Goal: Contribute content

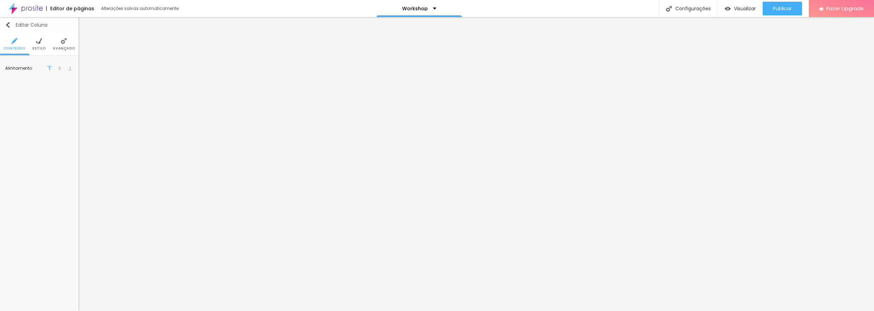
click at [8, 25] on img "button" at bounding box center [7, 24] width 5 height 5
click at [25, 78] on input "text" at bounding box center [39, 76] width 68 height 11
click at [39, 43] on img at bounding box center [39, 41] width 6 height 6
click at [66, 45] on li "Avançado" at bounding box center [64, 44] width 22 height 23
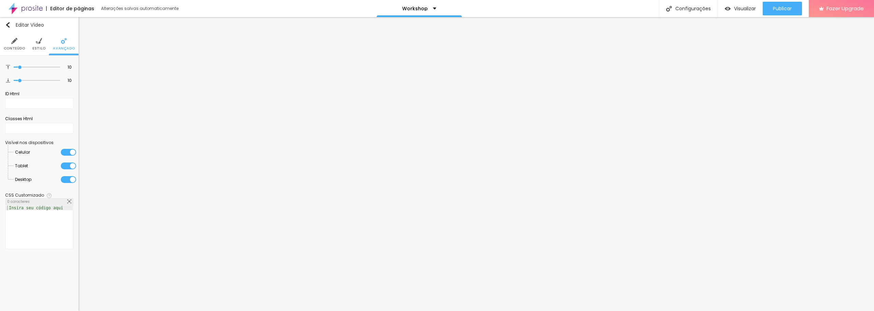
click at [37, 44] on img at bounding box center [39, 41] width 6 height 6
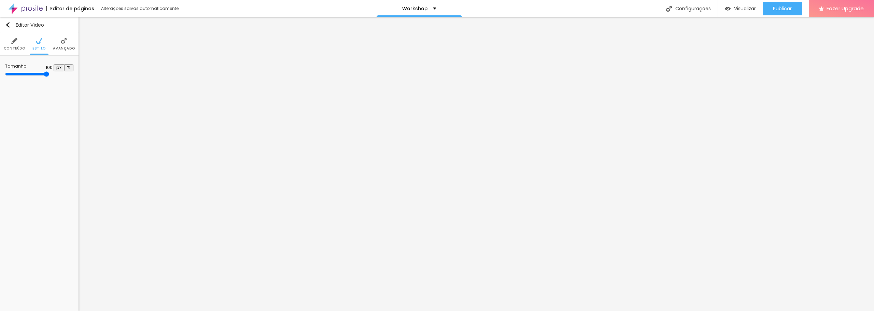
click at [12, 44] on li "Conteúdo" at bounding box center [15, 44] width 22 height 23
click at [54, 77] on input "text" at bounding box center [39, 76] width 68 height 11
click at [28, 74] on input "text" at bounding box center [39, 76] width 68 height 11
paste input "[URL][DOMAIN_NAME]"
type input "[URL][DOMAIN_NAME]"
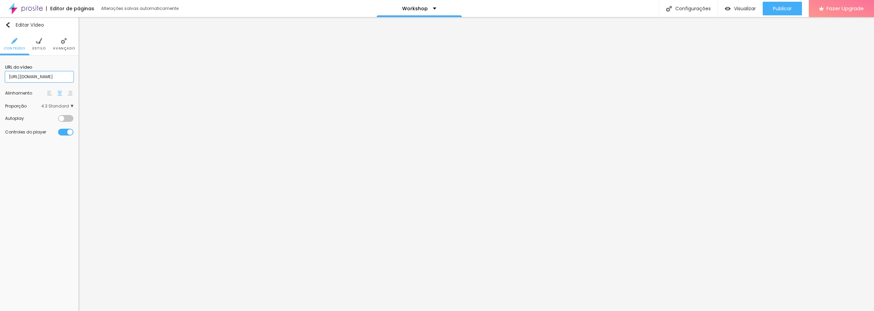
drag, startPoint x: 56, startPoint y: 74, endPoint x: 0, endPoint y: 72, distance: 56.0
click at [0, 72] on div "URL do vídeo [URL][DOMAIN_NAME] Alinhamento Proporção 4:3 Standard Ultrawide 21…" at bounding box center [39, 100] width 79 height 88
click at [35, 47] on span "Estilo" at bounding box center [38, 48] width 13 height 3
click at [17, 45] on li "Conteúdo" at bounding box center [15, 44] width 22 height 23
click at [13, 26] on div "Editar Coluna" at bounding box center [26, 24] width 42 height 5
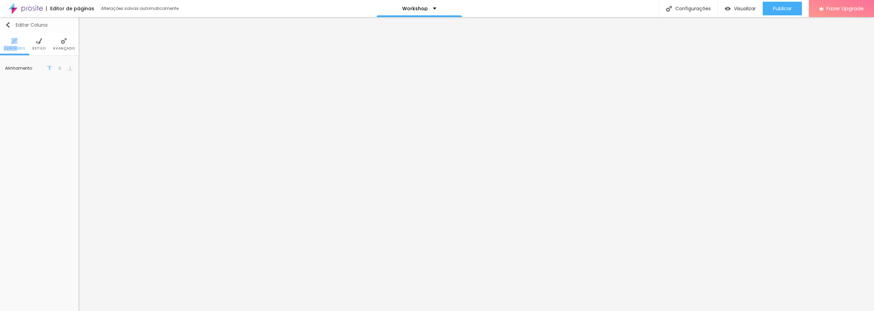
click at [8, 25] on img "button" at bounding box center [7, 24] width 5 height 5
click at [20, 112] on div "Editar Coluna Conteúdo Estilo Avançado Alinhamento" at bounding box center [39, 164] width 79 height 294
click at [10, 20] on button "Editar Coluna" at bounding box center [39, 25] width 79 height 16
click at [9, 27] on img "button" at bounding box center [7, 24] width 5 height 5
click at [14, 24] on div "Editar Coluna" at bounding box center [26, 24] width 42 height 5
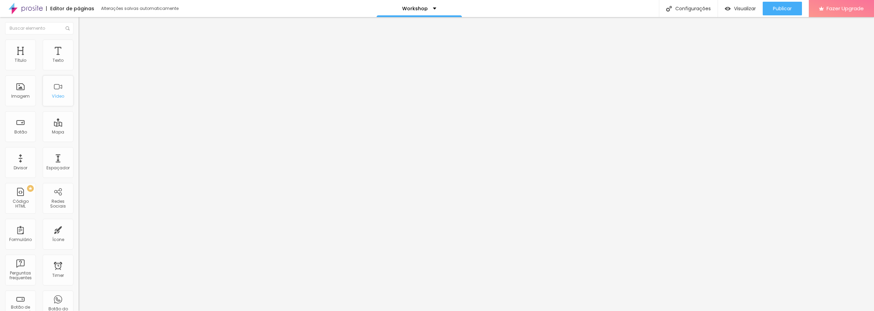
click at [61, 96] on div "Vídeo" at bounding box center [58, 90] width 31 height 31
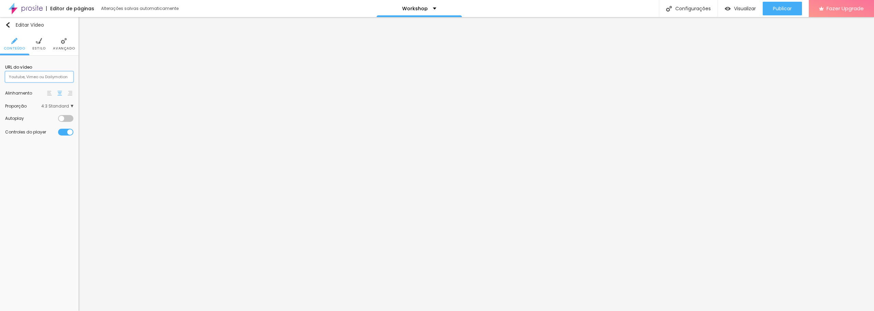
click at [19, 73] on input "text" at bounding box center [39, 76] width 68 height 11
paste input "[URL][DOMAIN_NAME]"
type input "[URL][DOMAIN_NAME]"
click at [44, 107] on span "4:3 Standard" at bounding box center [57, 106] width 32 height 4
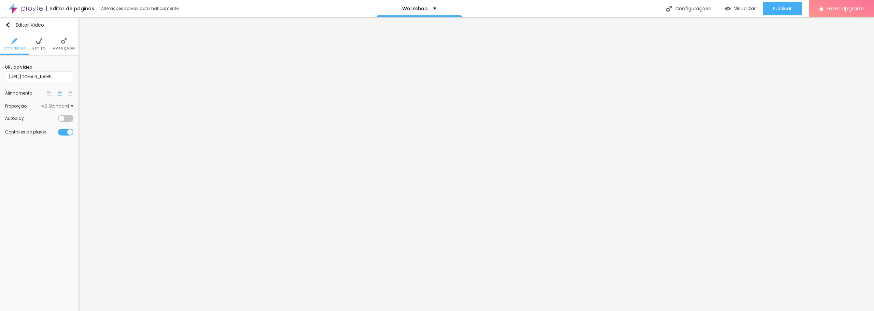
scroll to position [0, 0]
click at [37, 119] on div "Ultrawide 21:9" at bounding box center [45, 116] width 58 height 9
click at [43, 143] on span "Vertical 1" at bounding box center [35, 144] width 18 height 6
click at [47, 152] on span "Vertical 2" at bounding box center [45, 153] width 39 height 4
click at [51, 145] on span "Vertical 1" at bounding box center [46, 144] width 40 height 4
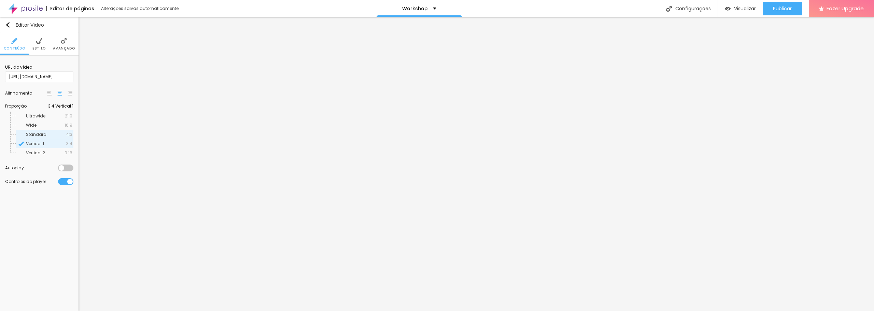
click at [52, 134] on span "Standard" at bounding box center [46, 134] width 40 height 4
click at [54, 126] on span "Wide" at bounding box center [45, 125] width 39 height 4
click at [54, 115] on span "Ultrawide" at bounding box center [45, 116] width 39 height 4
click at [54, 123] on span "Wide" at bounding box center [45, 125] width 39 height 4
click at [8, 24] on img "button" at bounding box center [7, 24] width 5 height 5
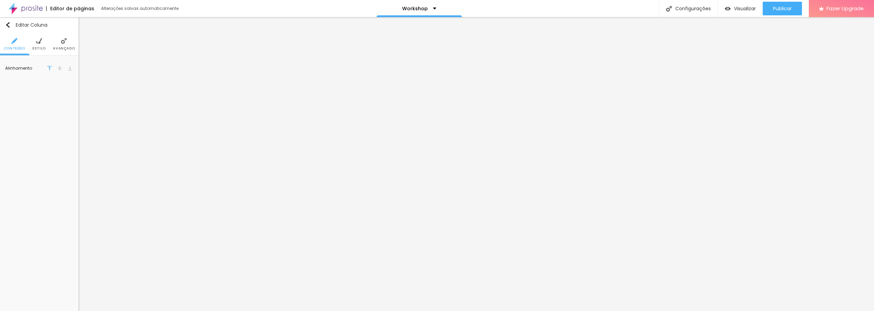
click at [39, 44] on li "Estilo" at bounding box center [38, 44] width 13 height 23
click at [59, 47] on span "Avançado" at bounding box center [64, 48] width 22 height 3
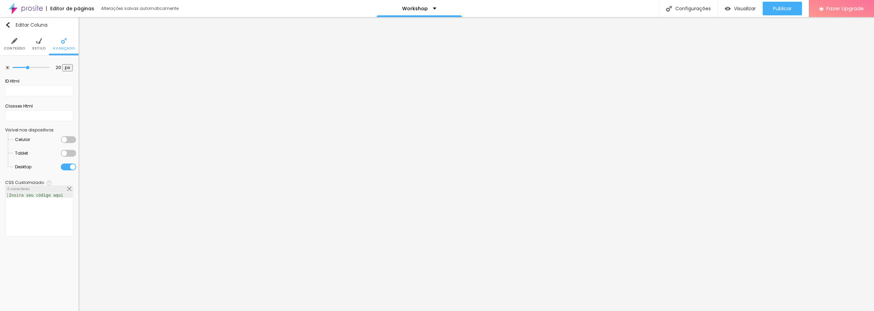
click at [15, 33] on li "Conteúdo" at bounding box center [15, 44] width 22 height 23
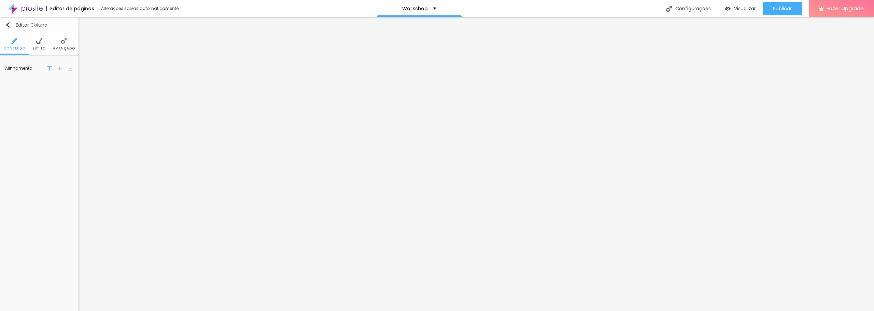
click at [9, 28] on button "Editar Coluna" at bounding box center [39, 25] width 79 height 16
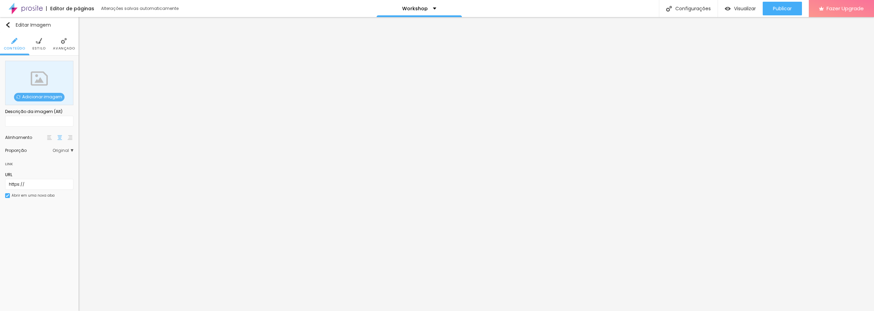
click at [23, 95] on span "Adicionar imagem" at bounding box center [39, 97] width 51 height 9
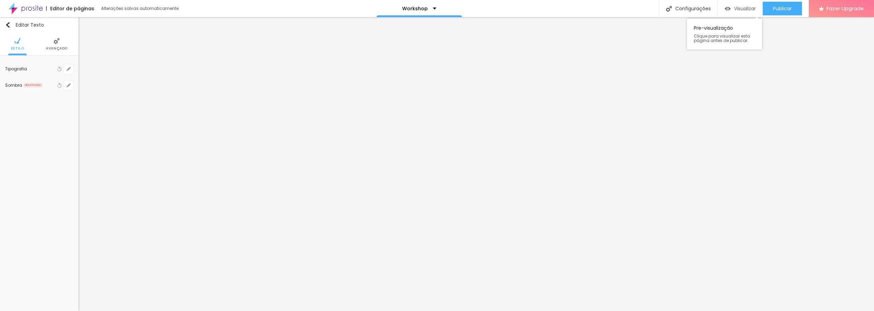
click at [751, 11] on span "Visualizar" at bounding box center [745, 8] width 22 height 5
click at [32, 70] on span "Trocar icone" at bounding box center [25, 68] width 30 height 6
type input "m"
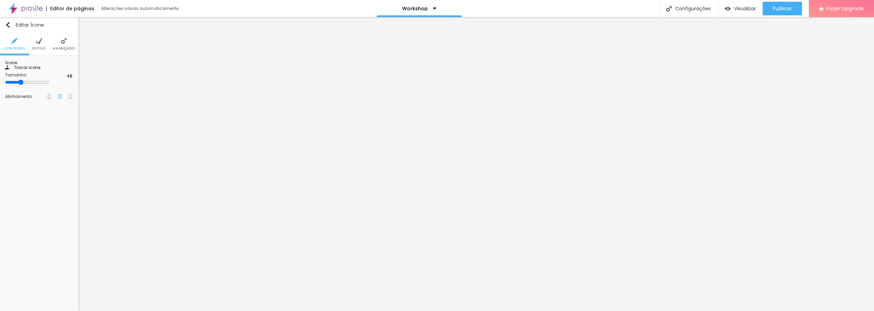
type input "mapa"
click at [20, 183] on div "Editar Ícone Conteúdo Estilo Avançado Ícone Trocar icone Tamanho 48 Alinhamento" at bounding box center [39, 164] width 79 height 294
click at [39, 47] on span "Estilo" at bounding box center [38, 48] width 13 height 3
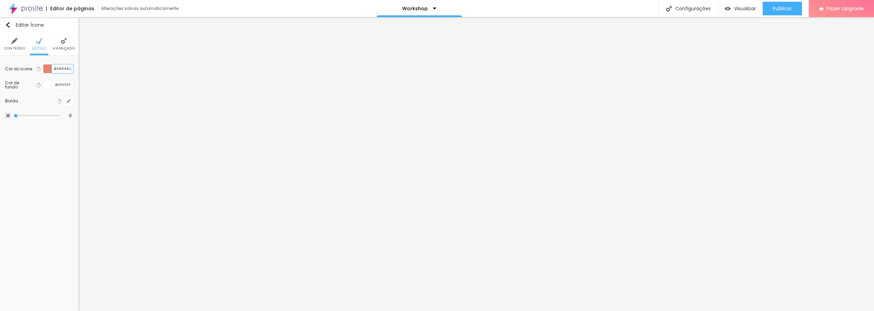
drag, startPoint x: 70, startPoint y: 68, endPoint x: 63, endPoint y: 92, distance: 25.2
click at [56, 68] on input "#E6846C" at bounding box center [62, 69] width 21 height 9
type input "#002A3A"
click at [34, 70] on span "Trocar icone" at bounding box center [25, 68] width 30 height 6
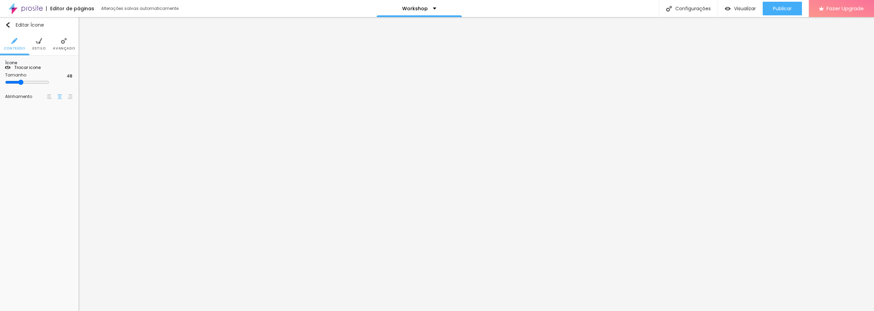
type input "camera"
click at [39, 41] on img at bounding box center [39, 41] width 6 height 6
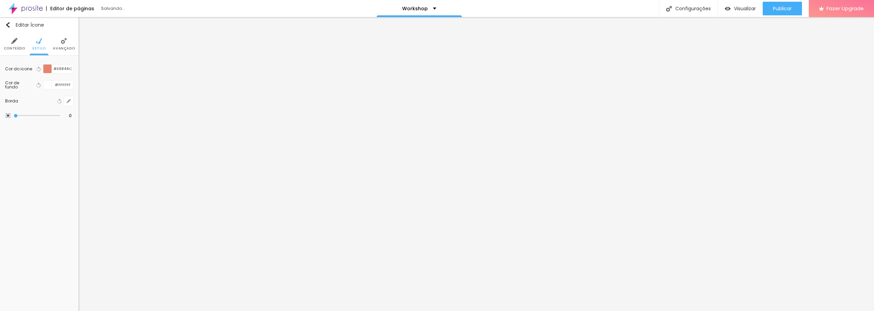
click at [61, 42] on img at bounding box center [64, 41] width 6 height 6
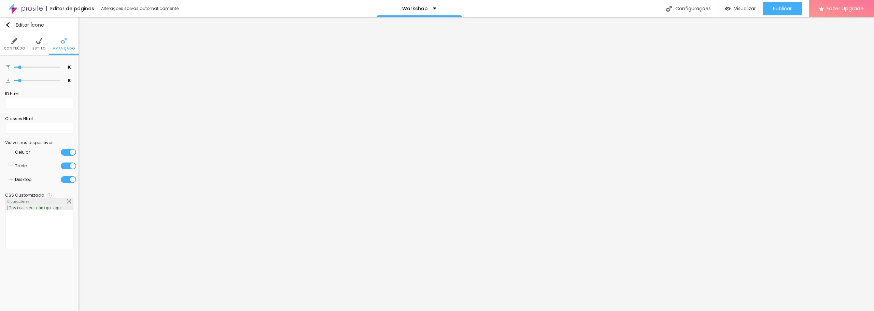
click at [43, 42] on li "Estilo" at bounding box center [38, 44] width 13 height 23
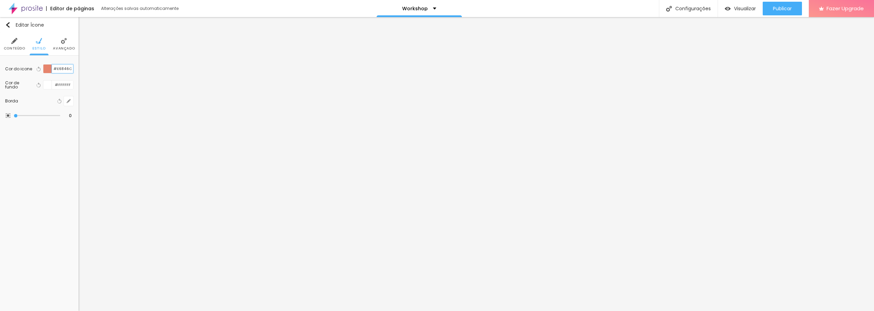
click at [58, 68] on input "#E6846C" at bounding box center [62, 69] width 21 height 9
drag, startPoint x: 65, startPoint y: 68, endPoint x: 57, endPoint y: 68, distance: 7.5
click at [57, 68] on input "#E6846C" at bounding box center [62, 69] width 21 height 9
type input "#002A3A"
click at [40, 70] on span "Trocar icone" at bounding box center [25, 68] width 30 height 6
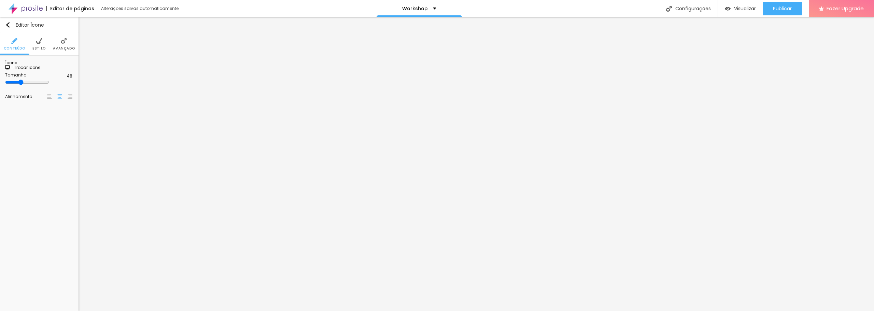
type input "t"
type input "pess"
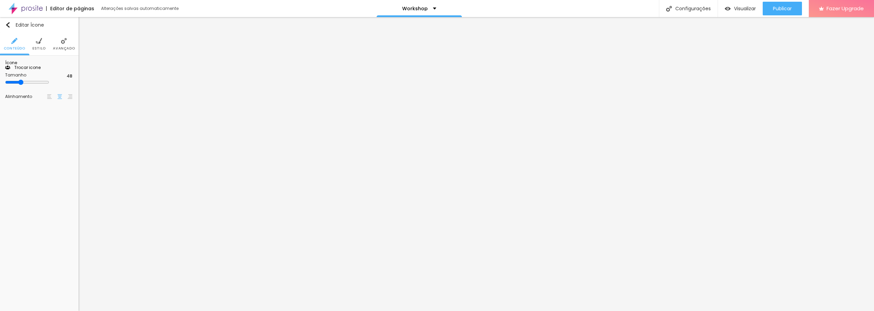
click at [35, 47] on span "Estilo" at bounding box center [38, 48] width 13 height 3
drag, startPoint x: 71, startPoint y: 69, endPoint x: 58, endPoint y: 68, distance: 13.3
click at [58, 68] on input "#E6846C" at bounding box center [62, 69] width 21 height 9
type input "#002A3A"
click at [37, 40] on img at bounding box center [39, 41] width 6 height 6
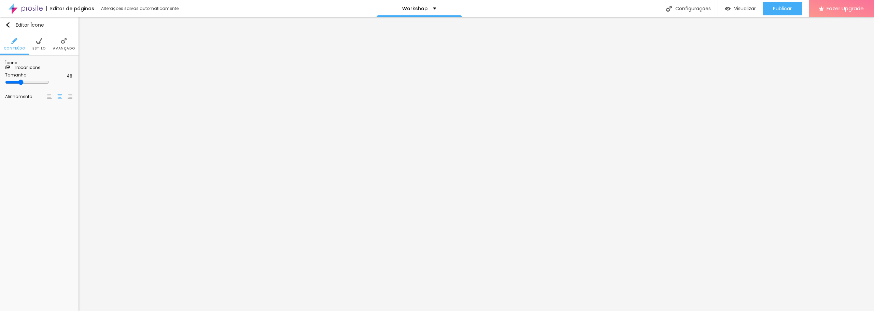
click at [42, 45] on li "Estilo" at bounding box center [38, 44] width 13 height 23
click at [20, 43] on li "Conteúdo" at bounding box center [15, 44] width 22 height 23
click at [35, 70] on span "Trocar icone" at bounding box center [25, 68] width 30 height 6
type input "p"
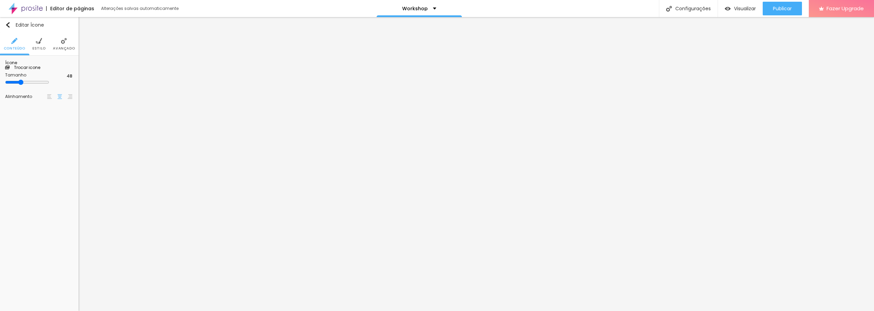
type input "camera"
click at [38, 44] on img at bounding box center [39, 41] width 6 height 6
click at [54, 68] on input "#E6846C" at bounding box center [62, 69] width 21 height 9
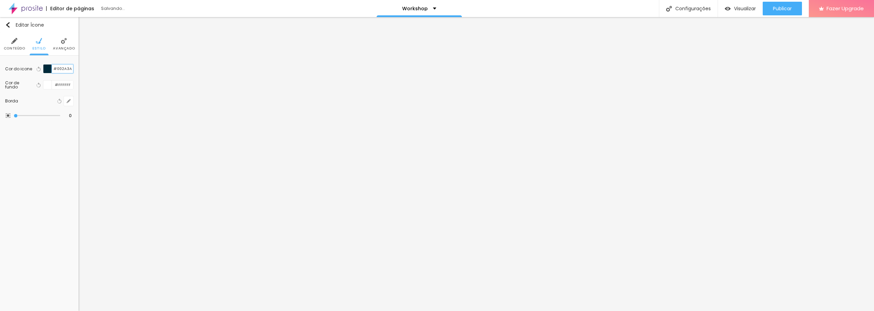
type input "#002A3A"
click at [31, 70] on span "Trocar icone" at bounding box center [24, 68] width 30 height 6
type input "professor"
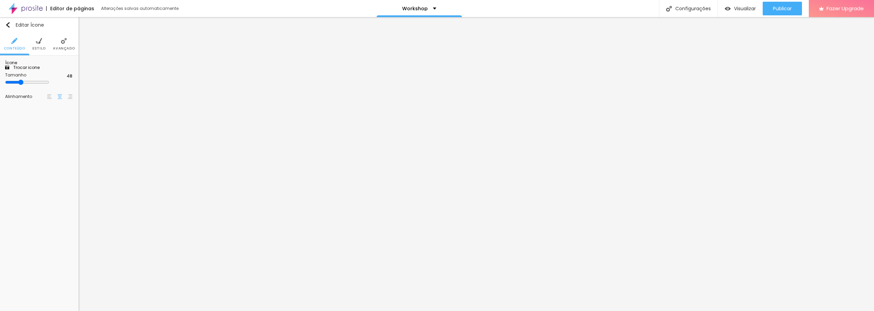
click at [44, 44] on li "Estilo" at bounding box center [38, 44] width 13 height 23
click at [9, 27] on img "button" at bounding box center [7, 24] width 5 height 5
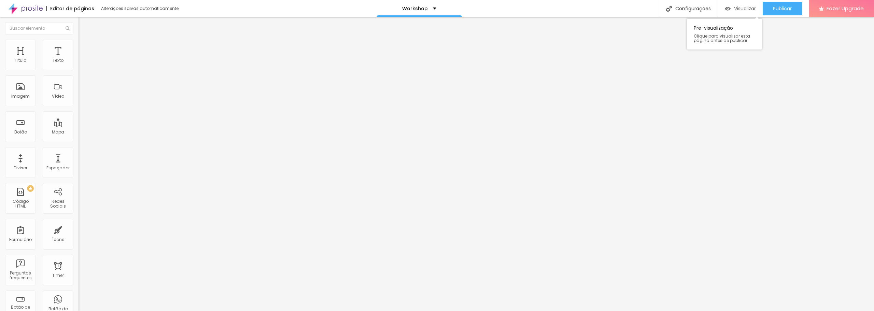
click at [746, 10] on span "Visualizar" at bounding box center [745, 8] width 22 height 5
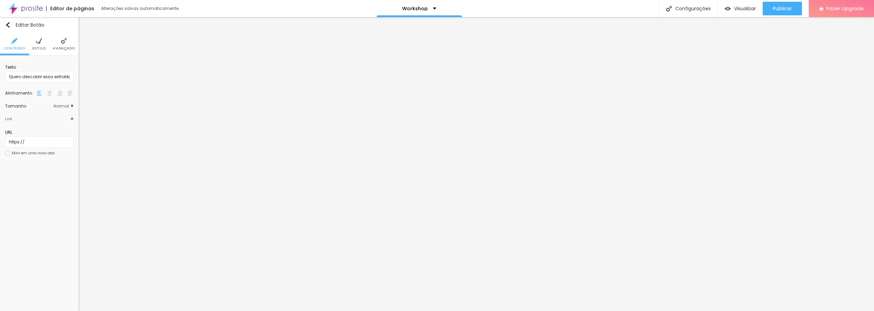
click at [40, 47] on span "Estilo" at bounding box center [38, 48] width 13 height 3
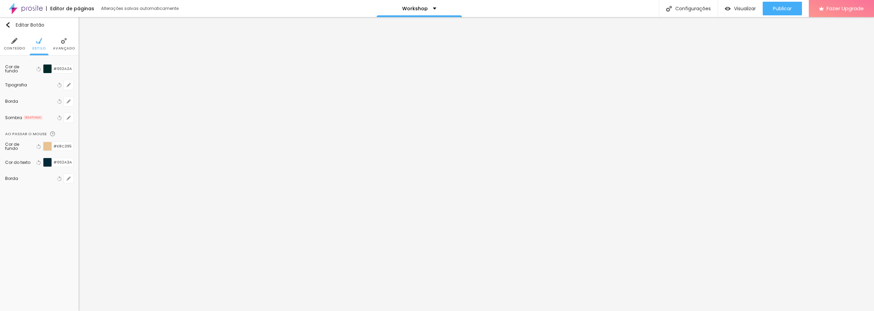
click at [16, 40] on img at bounding box center [14, 41] width 6 height 6
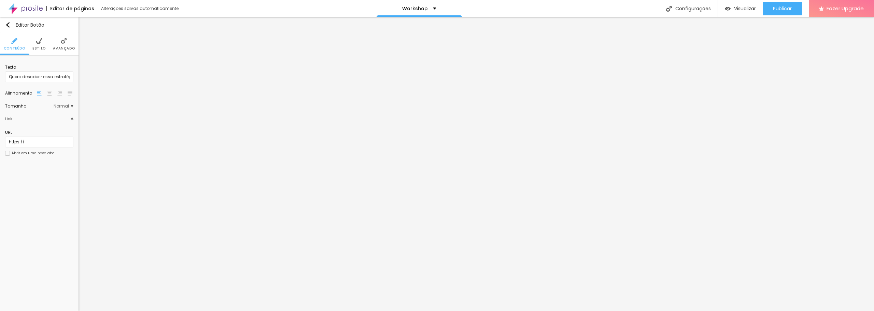
click at [70, 121] on div "Link" at bounding box center [39, 119] width 68 height 14
click at [37, 143] on input "https://" at bounding box center [39, 142] width 68 height 11
paste input "[URL][DOMAIN_NAME]"
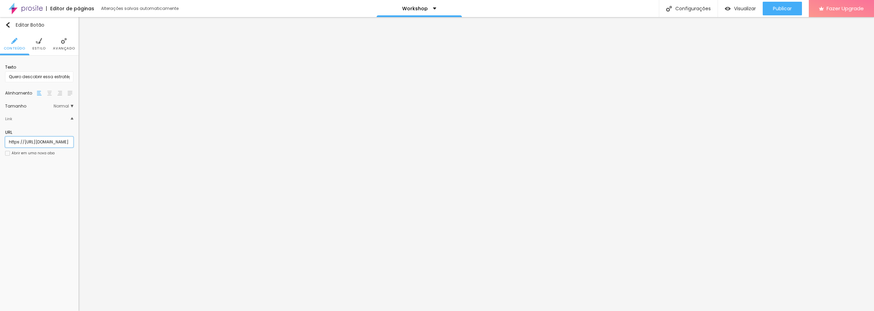
type input "https://[URL][DOMAIN_NAME]"
click at [7, 155] on div at bounding box center [7, 153] width 5 height 5
click at [14, 204] on div "Editar Botão Conteúdo Estilo Avançado Texto Quero descobrir essa estratégia Ali…" at bounding box center [39, 164] width 79 height 294
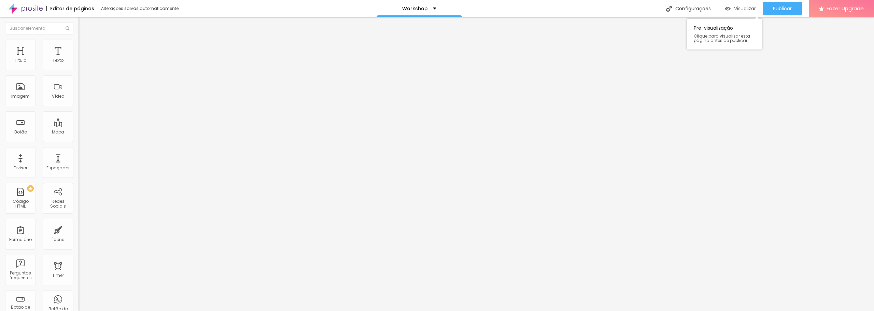
click at [736, 8] on span "Visualizar" at bounding box center [745, 8] width 22 height 5
